Goal: Navigation & Orientation: Find specific page/section

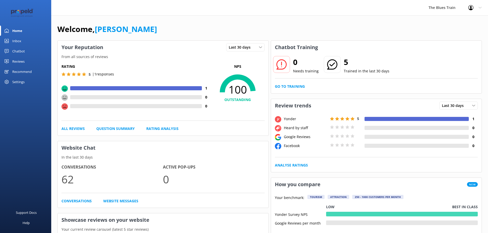
click at [12, 39] on link "Inbox" at bounding box center [25, 41] width 51 height 10
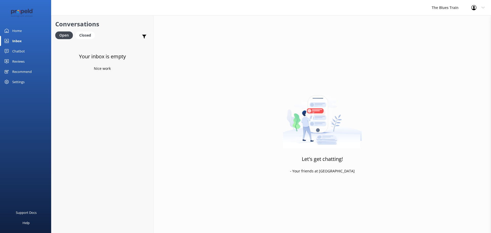
click at [24, 30] on link "Home" at bounding box center [25, 31] width 51 height 10
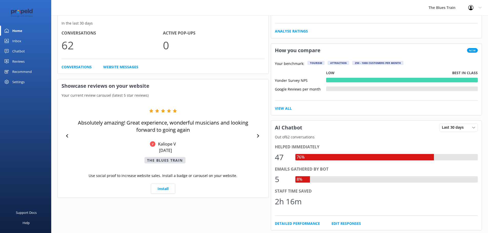
scroll to position [115, 0]
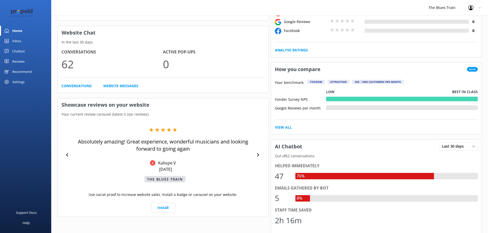
click at [25, 40] on link "Inbox" at bounding box center [25, 41] width 51 height 10
